Goal: Task Accomplishment & Management: Manage account settings

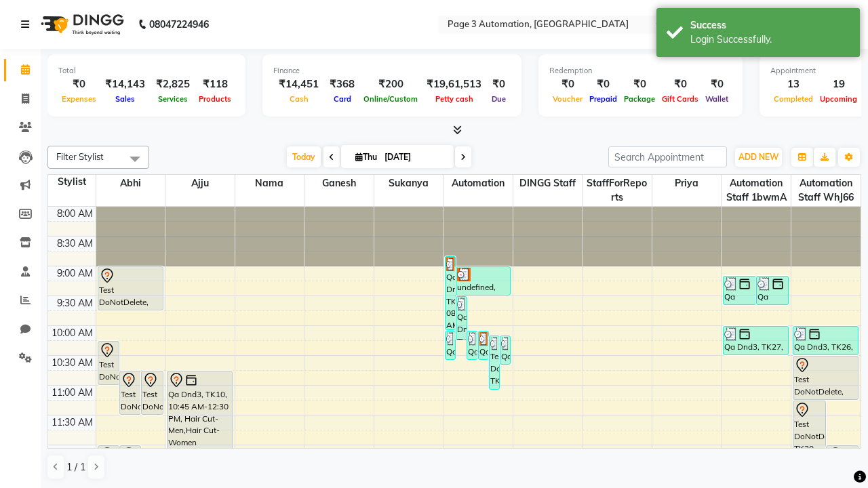
click at [28, 24] on icon at bounding box center [25, 24] width 8 height 9
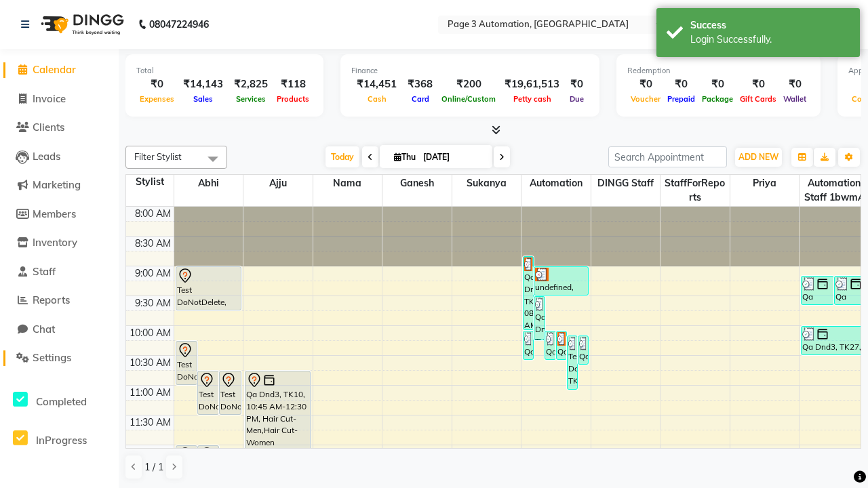
click at [59, 358] on span "Settings" at bounding box center [52, 357] width 39 height 13
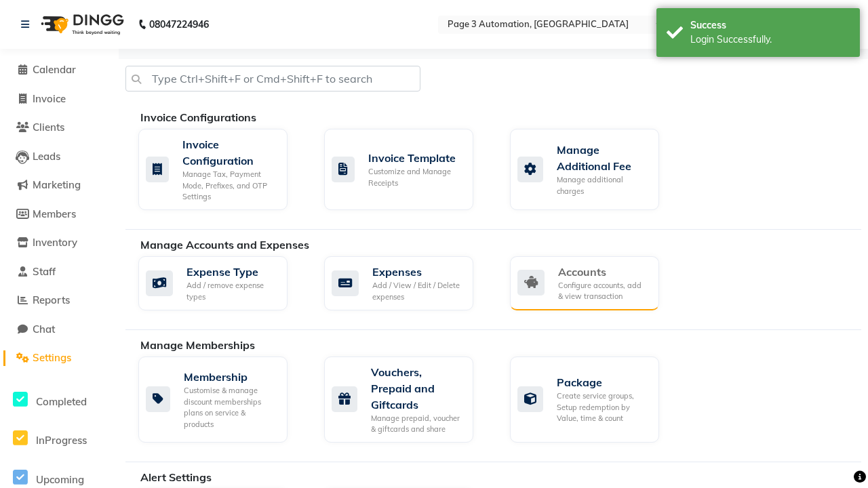
click at [603, 271] on div "Accounts" at bounding box center [603, 272] width 90 height 16
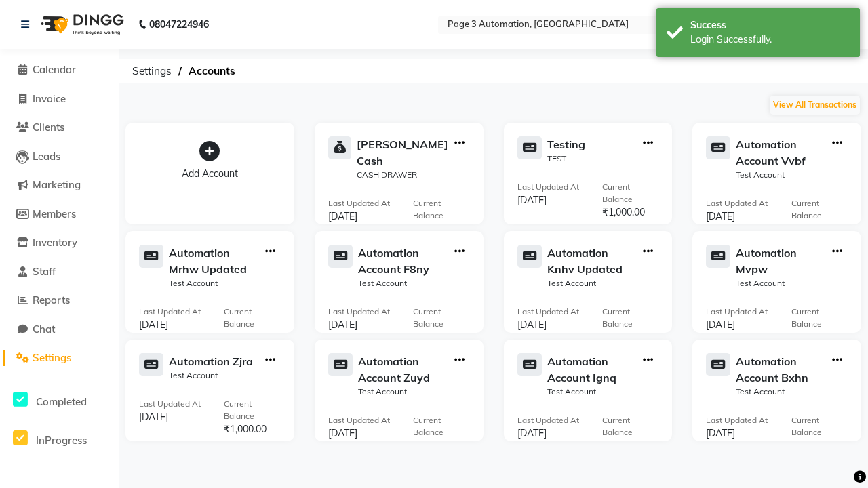
click at [209, 151] on icon at bounding box center [209, 151] width 20 height 20
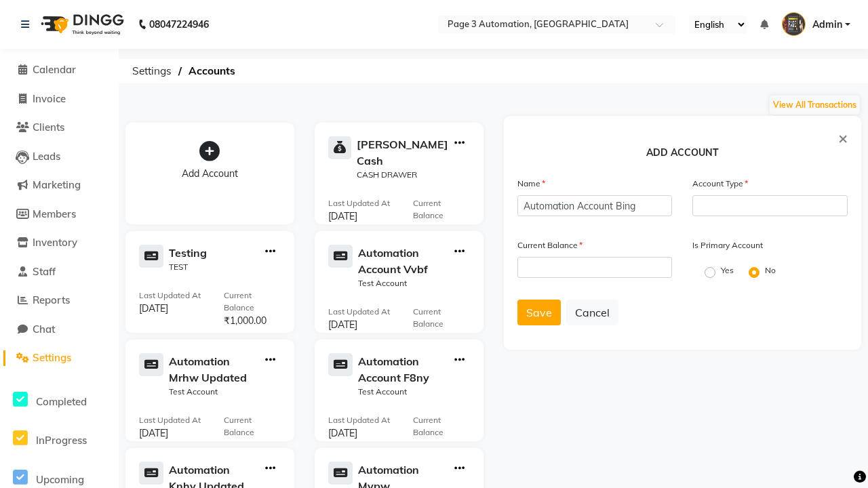
type input "Automation Account Bing"
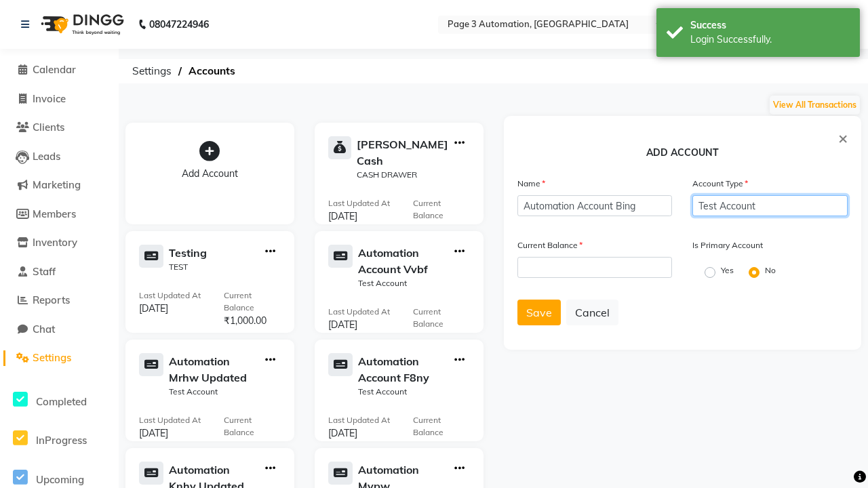
type input "Test Account"
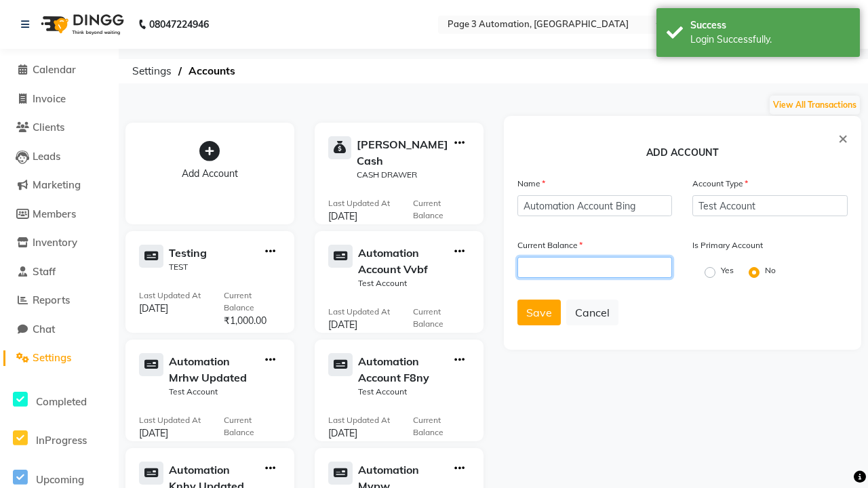
type input "1000"
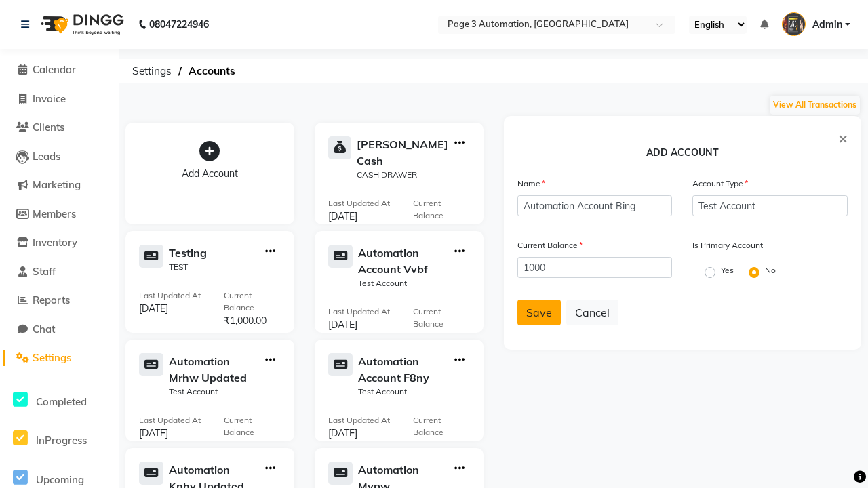
click at [538, 312] on span "Save" at bounding box center [539, 313] width 26 height 14
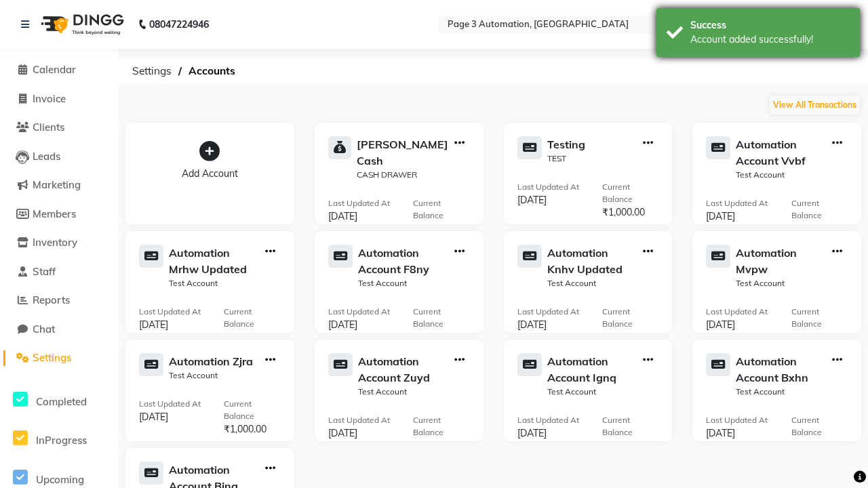
click at [758, 35] on div "Account added successfully!" at bounding box center [769, 40] width 159 height 14
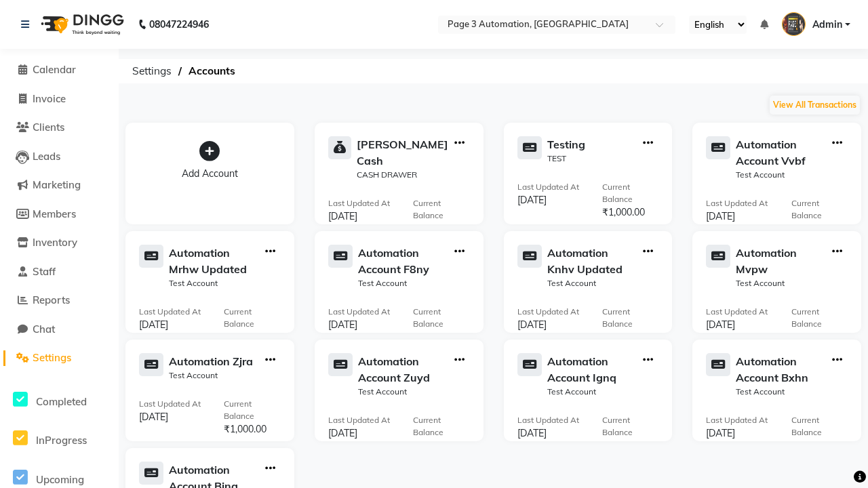
click at [270, 468] on icon "button" at bounding box center [270, 468] width 10 height 1
click at [270, 440] on div "View Transaction" at bounding box center [270, 440] width 72 height 14
select select "8433"
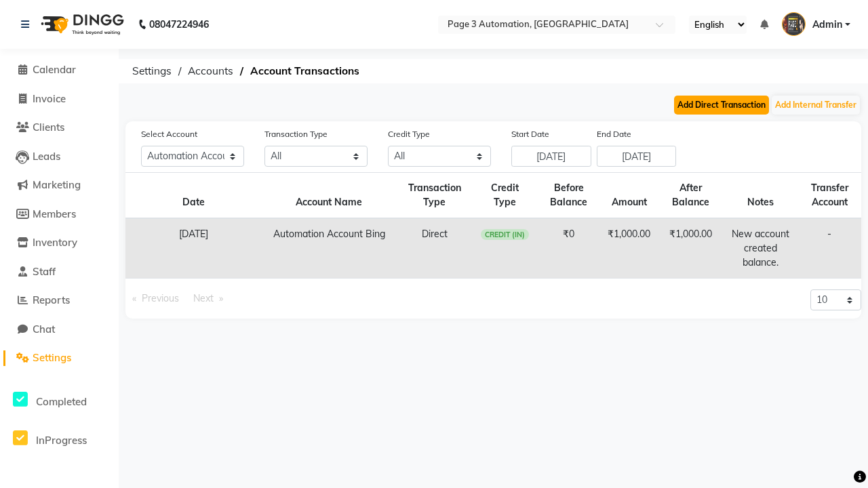
click at [721, 105] on button "Add Direct Transaction" at bounding box center [721, 105] width 95 height 19
select select "direct"
select select "8433"
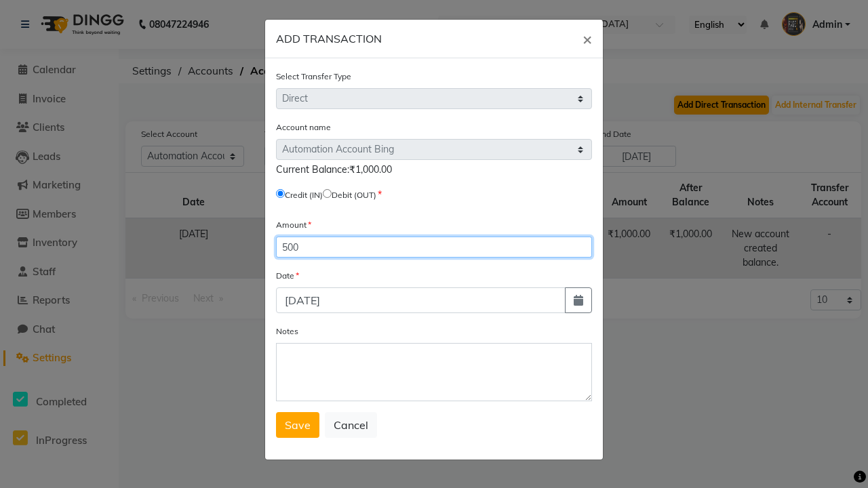
type input "500"
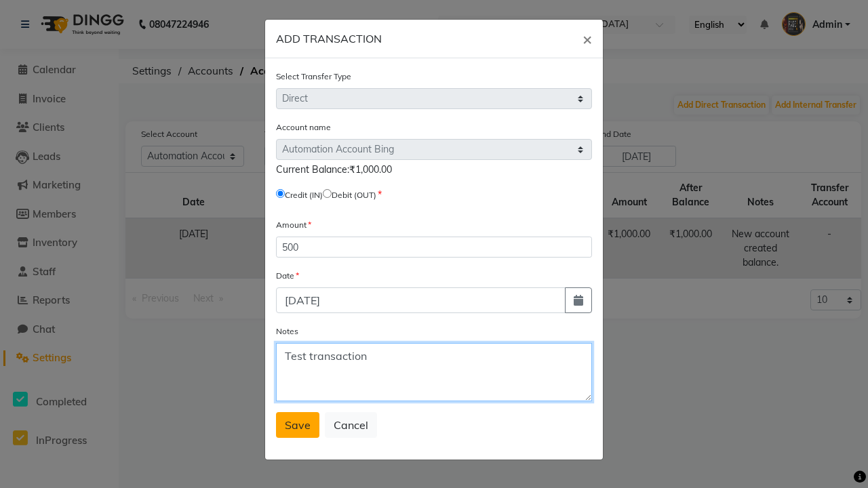
type textarea "Test transaction"
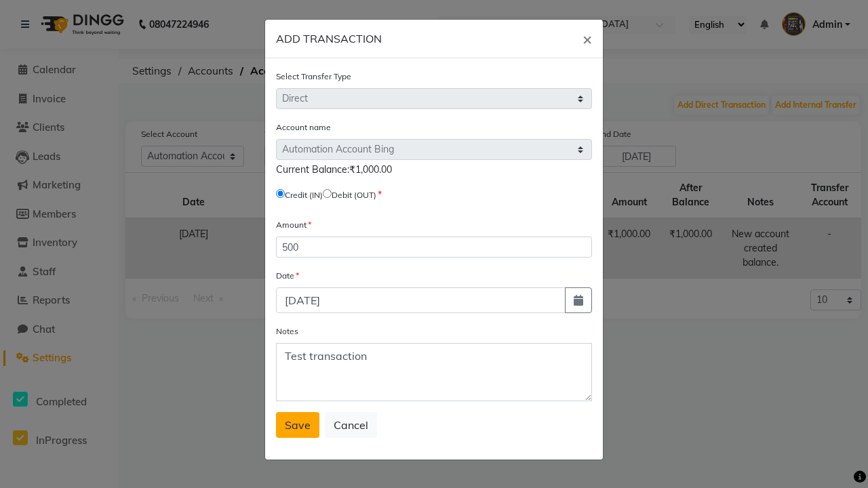
click at [298, 425] on span "Save" at bounding box center [298, 425] width 26 height 14
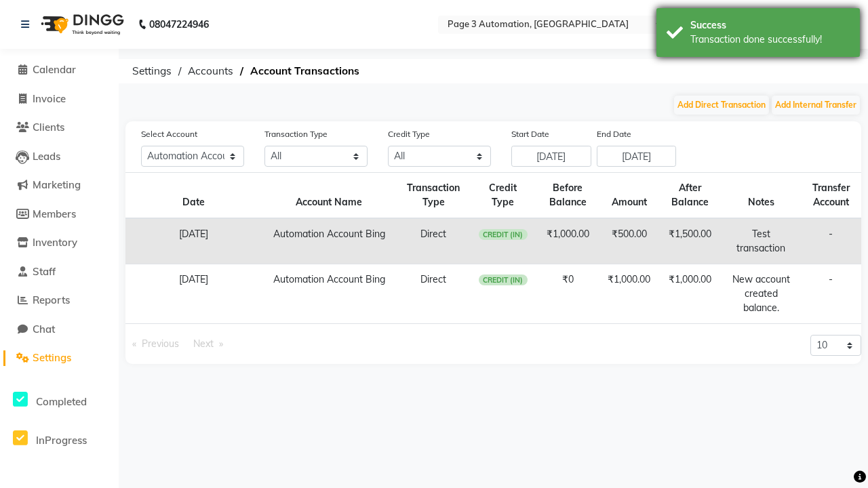
click at [758, 35] on div "Transaction done successfully!" at bounding box center [769, 40] width 159 height 14
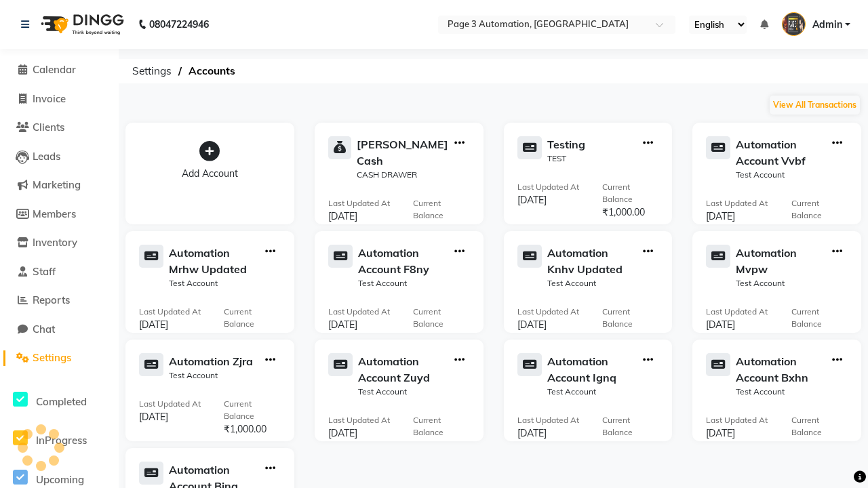
click at [270, 468] on icon "button" at bounding box center [270, 468] width 10 height 1
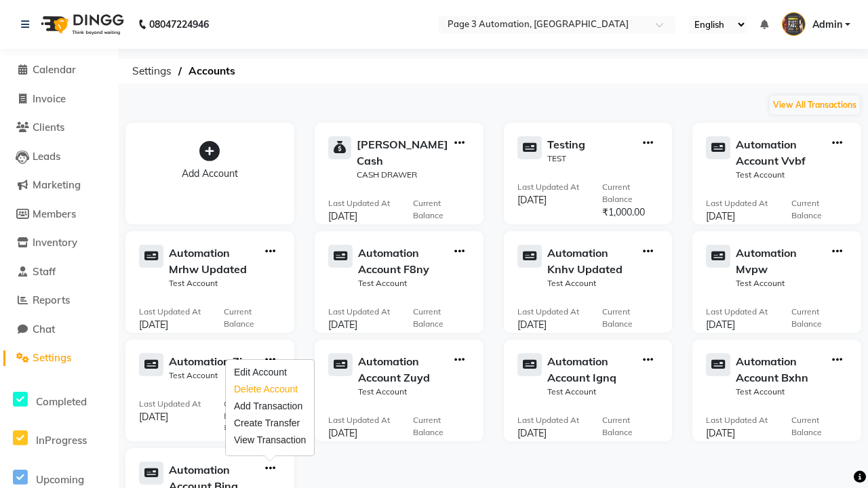
click at [270, 389] on div "Delete Account" at bounding box center [270, 389] width 72 height 14
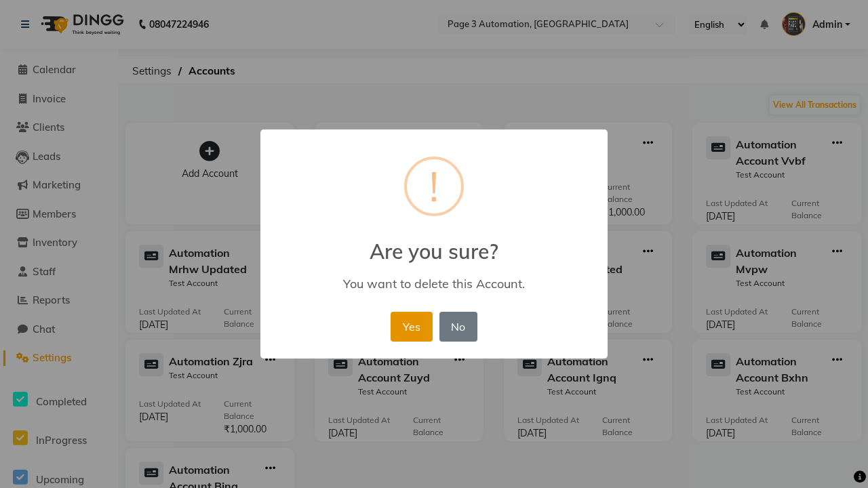
click at [417, 312] on button "Yes" at bounding box center [410, 327] width 41 height 30
